Goal: Task Accomplishment & Management: Complete application form

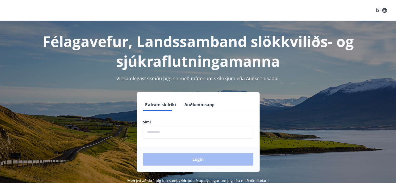
click at [178, 129] on input "phone" at bounding box center [198, 132] width 110 height 13
type input "********"
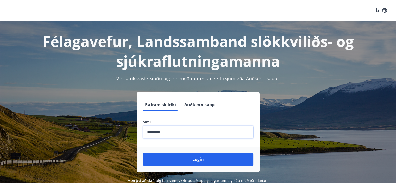
click at [143, 153] on button "Login" at bounding box center [198, 159] width 110 height 12
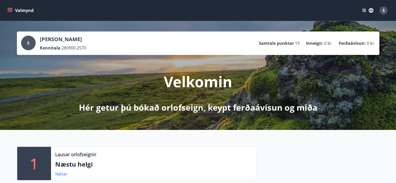
click at [10, 12] on icon "menu" at bounding box center [10, 11] width 5 height 1
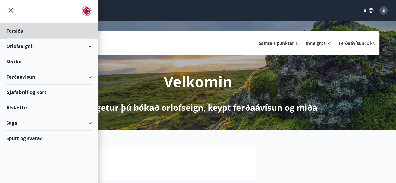
click at [25, 61] on div "Styrkir" at bounding box center [49, 61] width 86 height 15
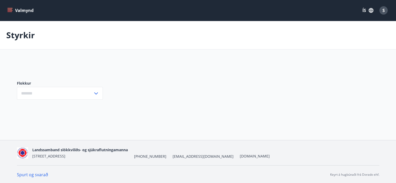
type input "***"
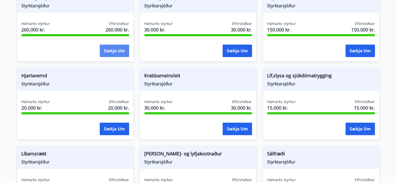
scroll to position [366, 0]
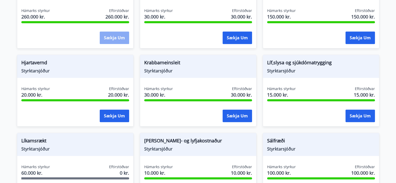
click at [107, 39] on button "Sækja um" at bounding box center [114, 38] width 29 height 12
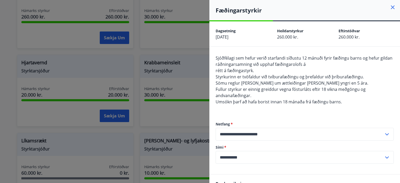
click at [110, 107] on div at bounding box center [200, 91] width 400 height 183
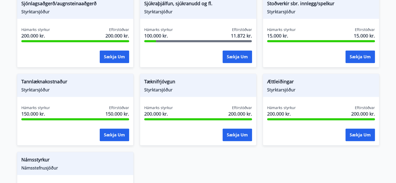
scroll to position [581, 0]
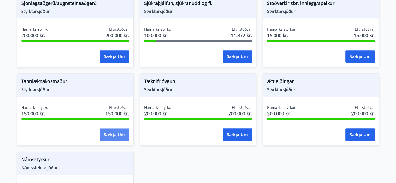
click at [116, 135] on button "Sækja um" at bounding box center [114, 134] width 29 height 12
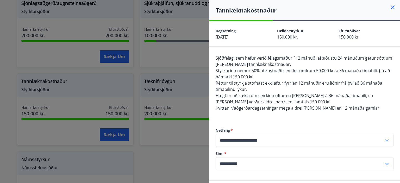
click at [391, 10] on icon at bounding box center [393, 7] width 6 height 6
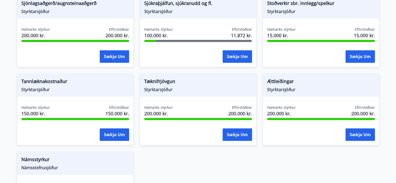
scroll to position [619, 0]
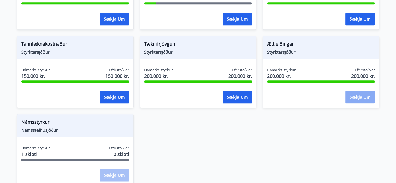
click at [352, 101] on button "Sækja um" at bounding box center [360, 97] width 29 height 12
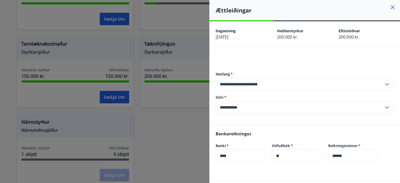
click at [390, 9] on icon at bounding box center [393, 7] width 6 height 6
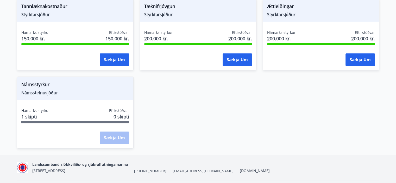
scroll to position [657, 0]
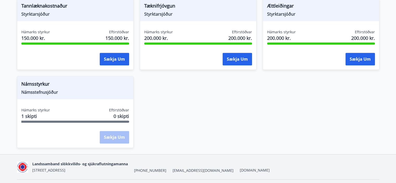
click at [37, 83] on span "Námsstyrkur" at bounding box center [75, 84] width 108 height 9
click at [43, 91] on span "Námsstefnusjóður" at bounding box center [75, 92] width 108 height 6
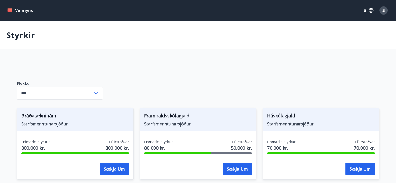
scroll to position [51, 0]
